Goal: Information Seeking & Learning: Learn about a topic

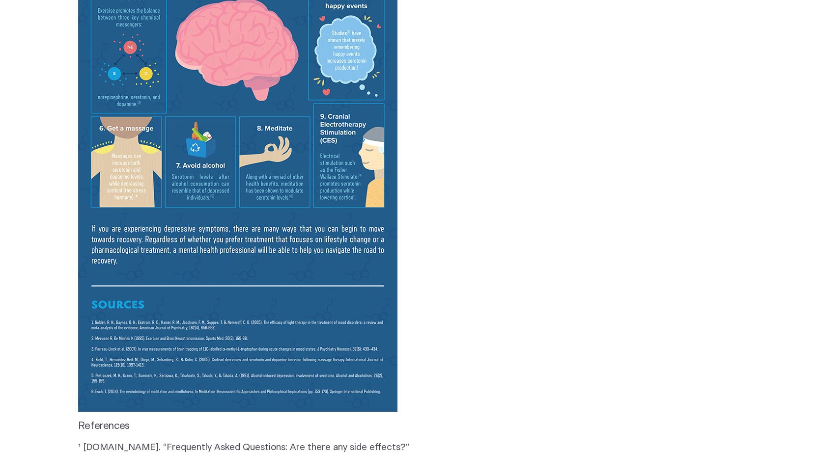
scroll to position [3340, 0]
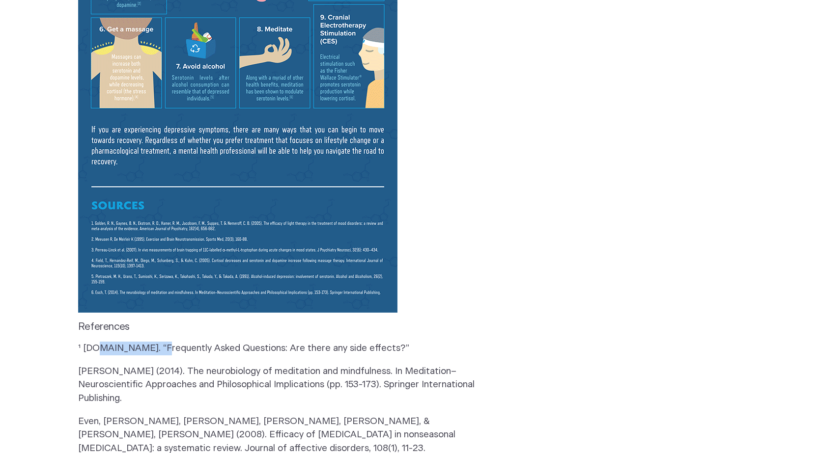
drag, startPoint x: 161, startPoint y: 157, endPoint x: 78, endPoint y: 156, distance: 82.5
click at [83, 342] on p "¹ [DOMAIN_NAME]. “Frequently Asked Questions: Are there any side effects?”" at bounding box center [278, 349] width 401 height 14
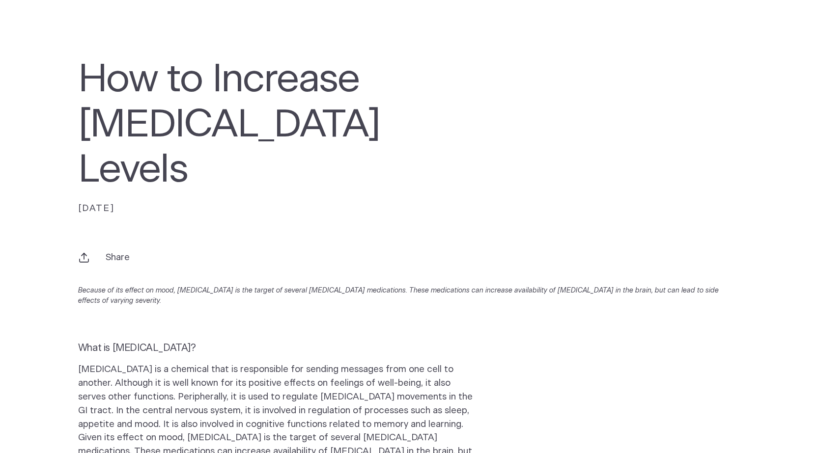
scroll to position [0, 0]
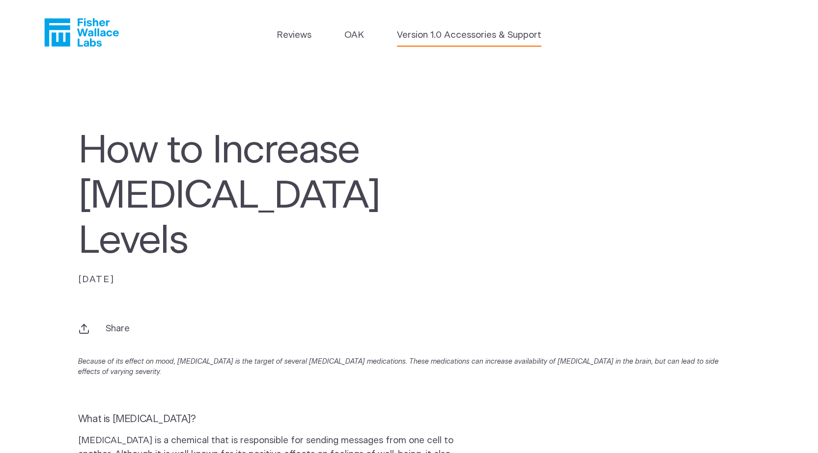
click at [468, 35] on link "Version 1.0 Accessories & Support" at bounding box center [469, 35] width 144 height 14
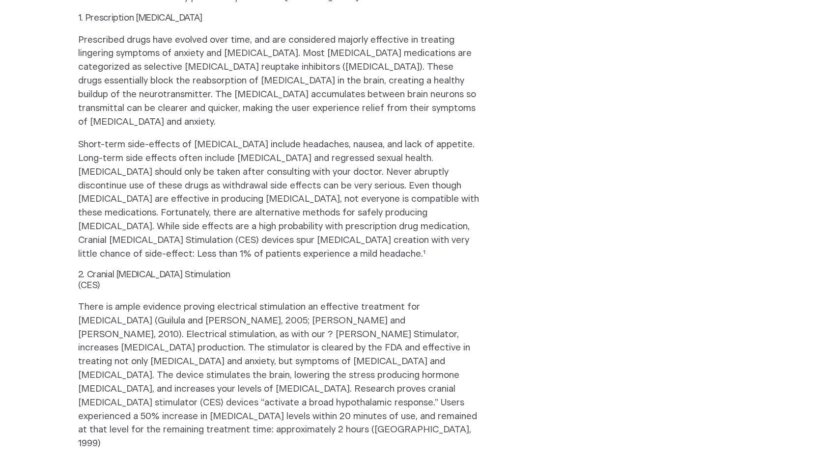
scroll to position [639, 0]
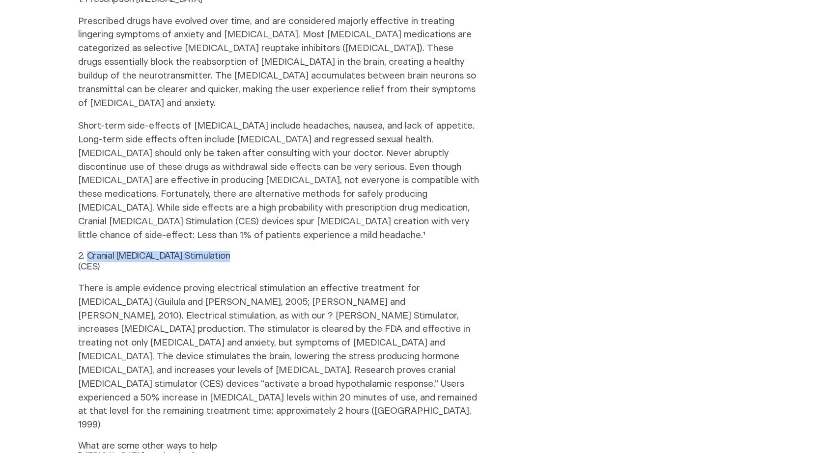
drag, startPoint x: 87, startPoint y: 174, endPoint x: 232, endPoint y: 170, distance: 145.0
click at [232, 252] on h3 "2. Cranial [MEDICAL_DATA] Stimulation (CES)" at bounding box center [160, 262] width 165 height 21
